Goal: Navigation & Orientation: Go to known website

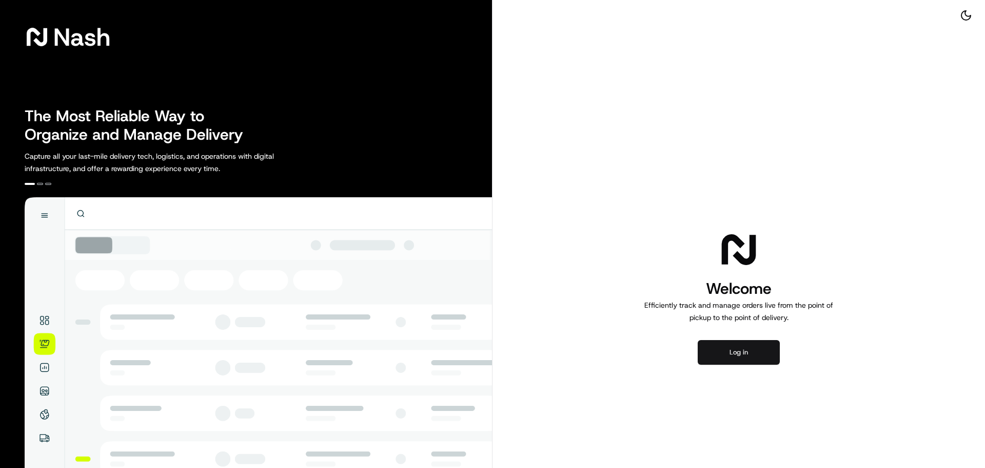
click at [724, 349] on button "Log in" at bounding box center [739, 352] width 82 height 25
